Goal: Task Accomplishment & Management: Manage account settings

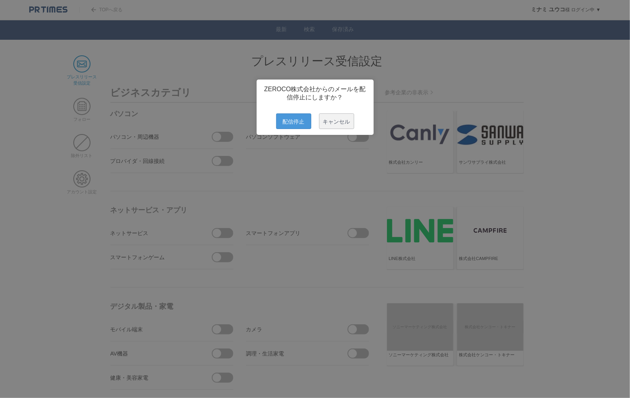
click at [297, 120] on span "配信停止" at bounding box center [293, 122] width 35 height 16
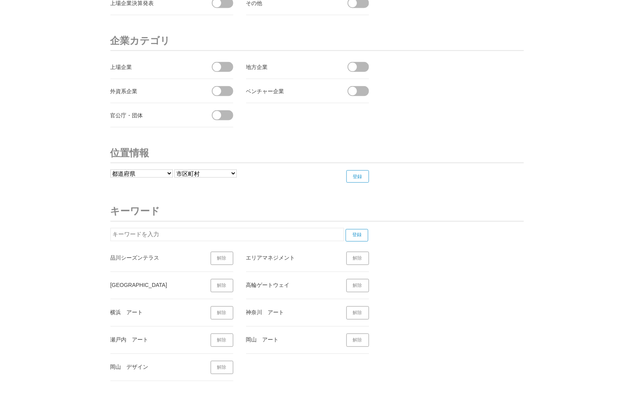
scroll to position [2990, 0]
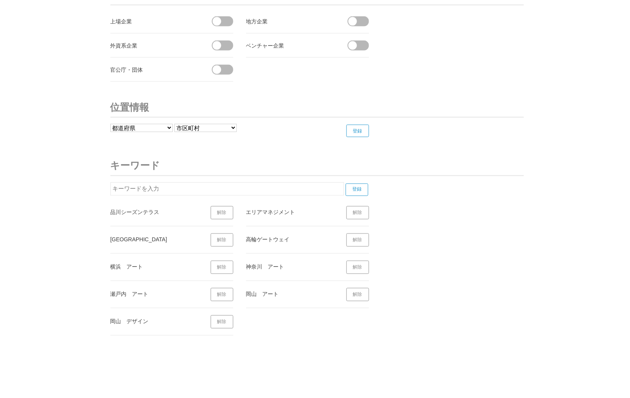
click at [228, 206] on link "解除" at bounding box center [222, 212] width 23 height 13
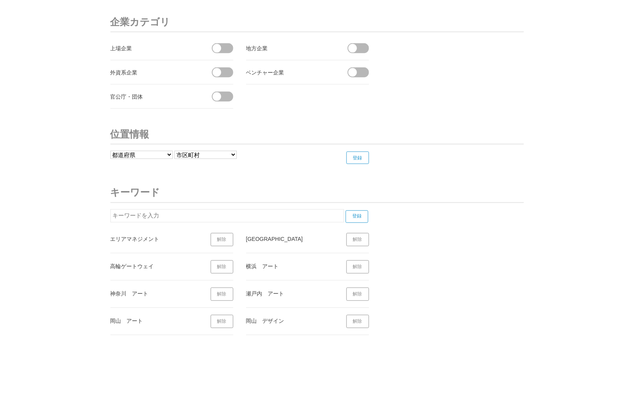
click at [227, 261] on link "解除" at bounding box center [222, 267] width 23 height 13
click at [218, 262] on link "解除" at bounding box center [222, 267] width 23 height 13
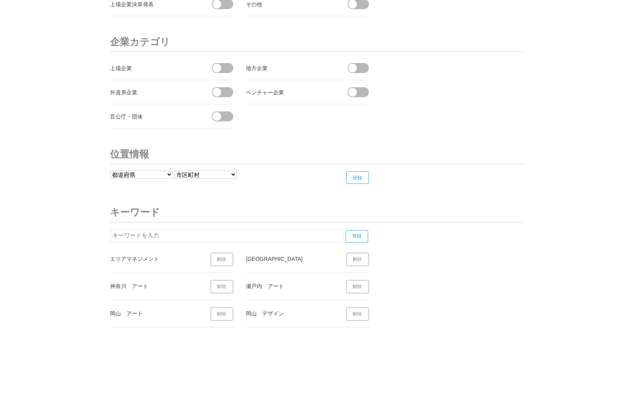
scroll to position [2935, 0]
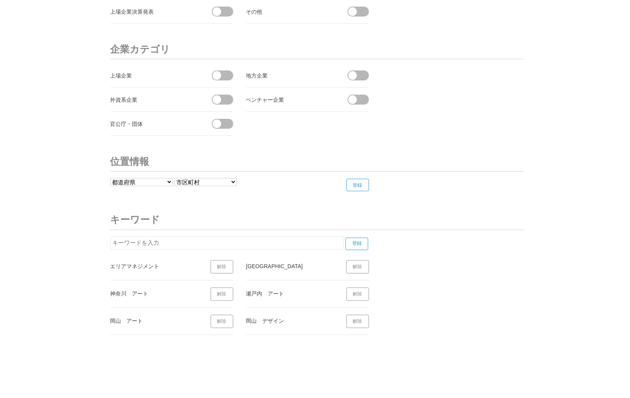
click at [222, 288] on link "解除" at bounding box center [222, 294] width 23 height 13
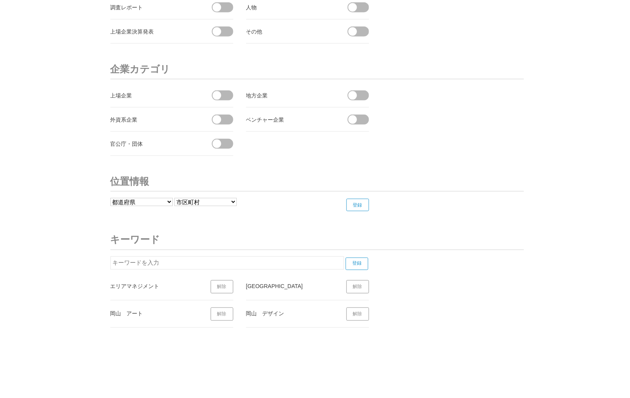
scroll to position [2908, 0]
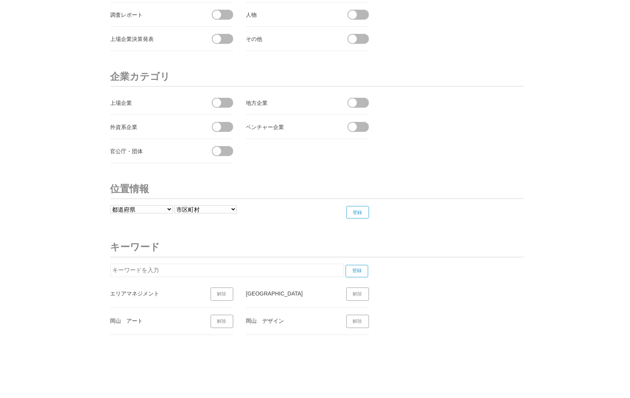
click at [348, 315] on link "解除" at bounding box center [357, 321] width 23 height 13
click at [220, 315] on link "解除" at bounding box center [222, 321] width 23 height 13
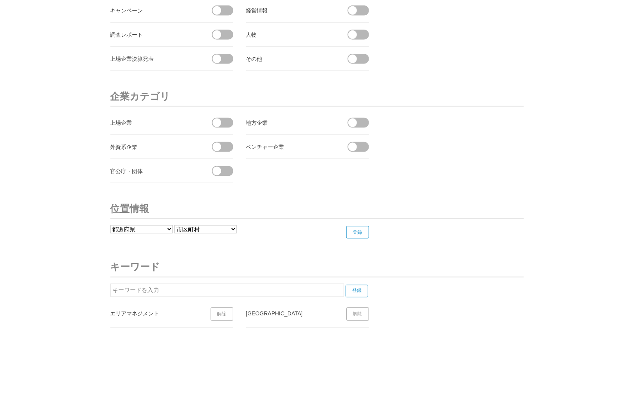
scroll to position [2881, 0]
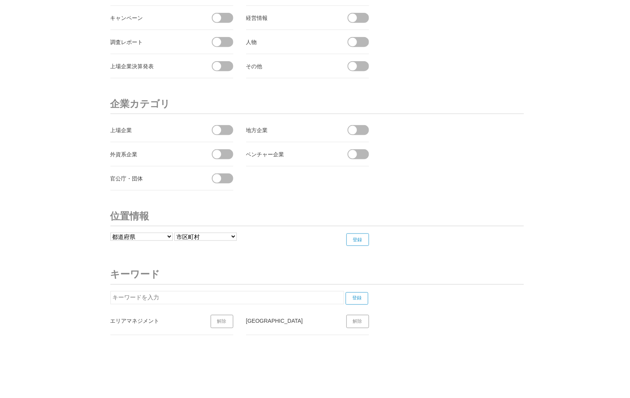
click at [224, 315] on link "解除" at bounding box center [222, 321] width 23 height 13
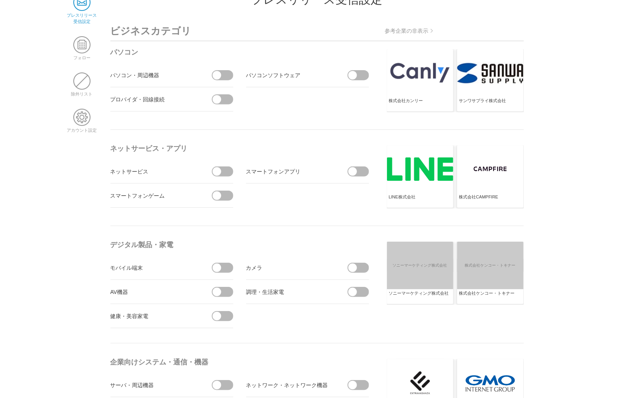
scroll to position [0, 0]
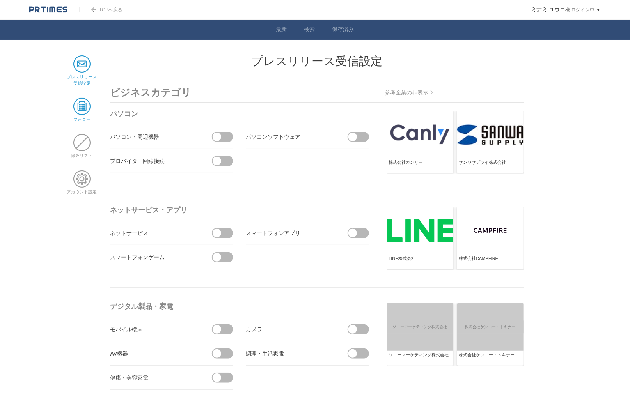
click at [82, 109] on span at bounding box center [81, 106] width 17 height 17
